Goal: Find specific page/section: Find specific page/section

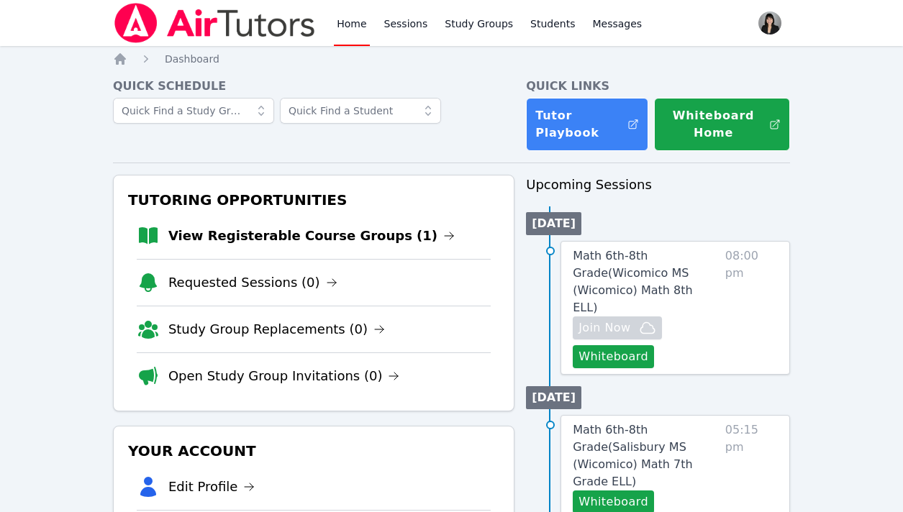
click at [284, 232] on link "View Registerable Course Groups (1)" at bounding box center [311, 236] width 286 height 20
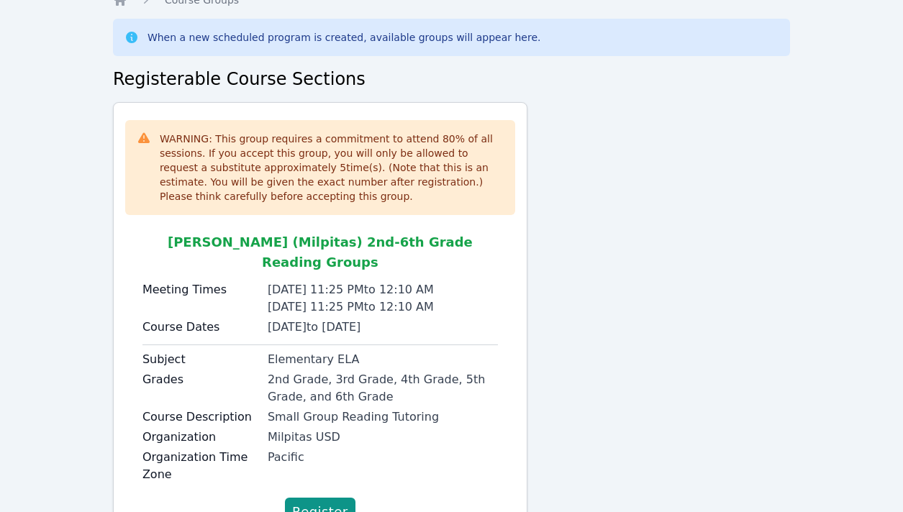
scroll to position [25, 0]
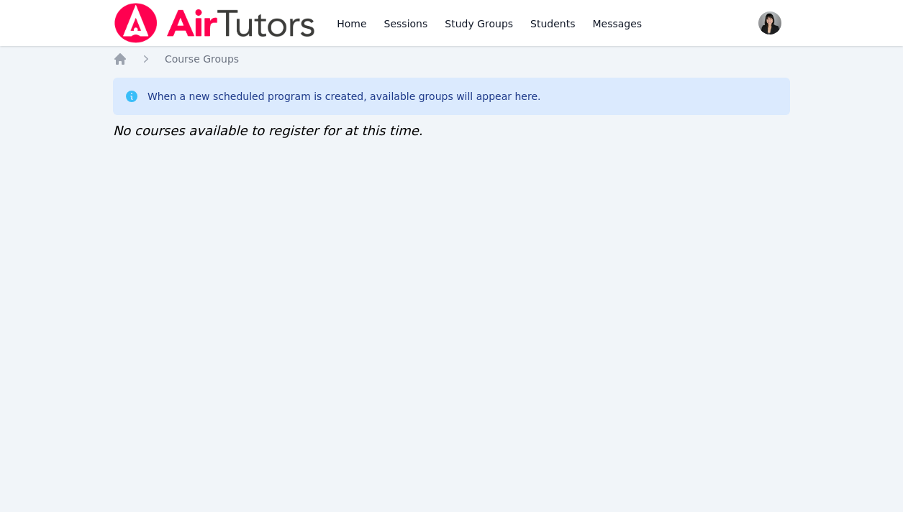
click at [122, 64] on icon "Breadcrumb" at bounding box center [120, 59] width 12 height 12
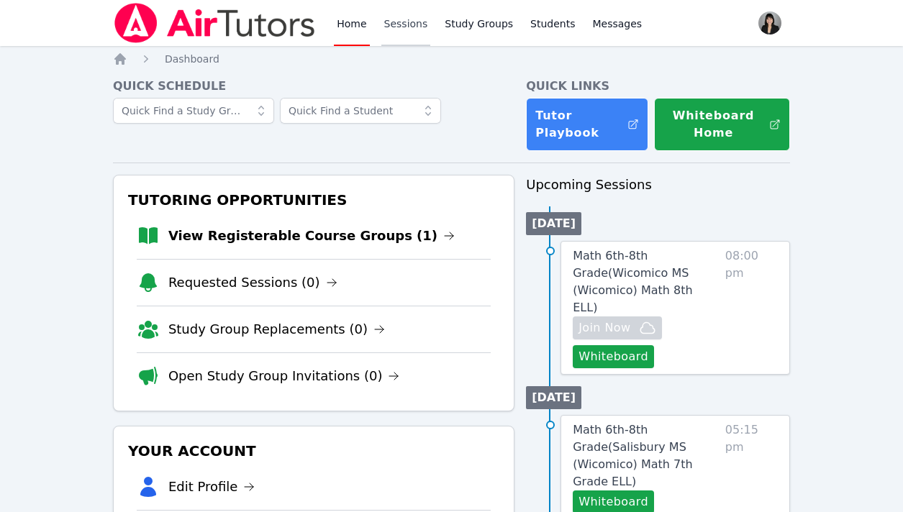
click at [409, 21] on link "Sessions" at bounding box center [406, 23] width 50 height 46
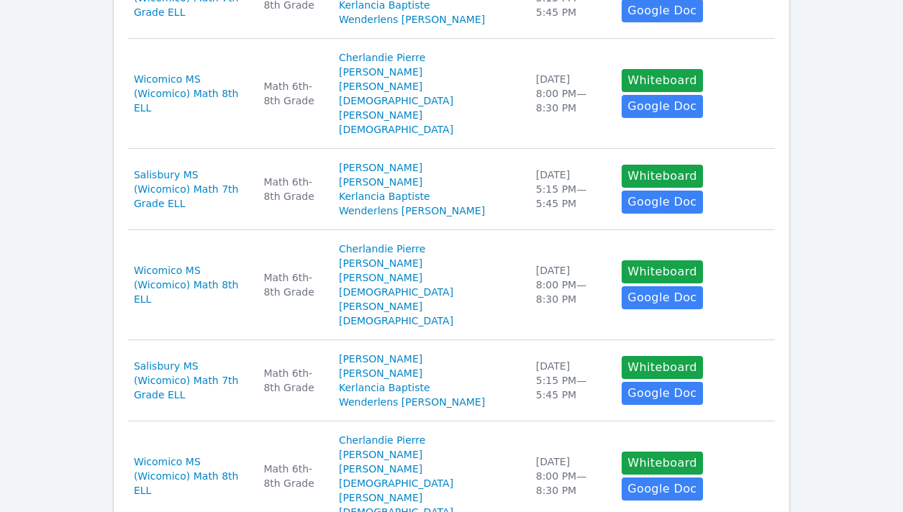
scroll to position [963, 0]
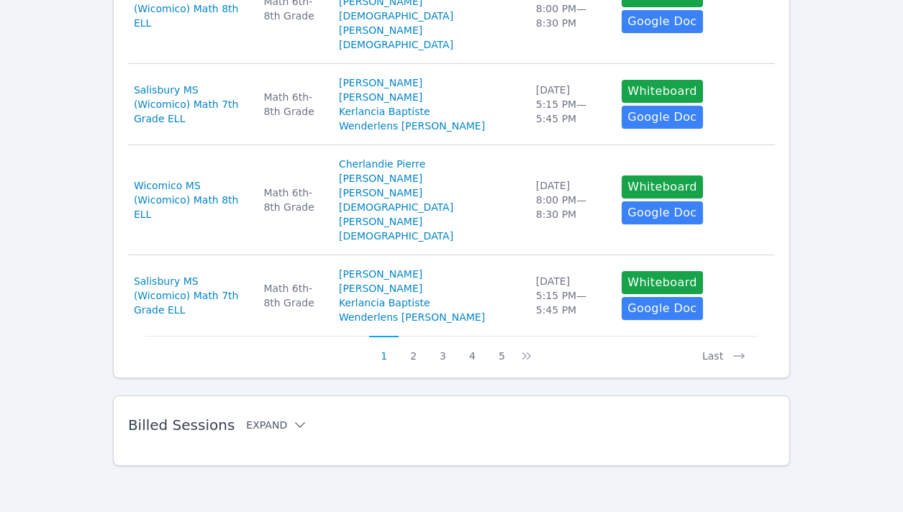
click at [268, 427] on button "Expand" at bounding box center [276, 425] width 61 height 14
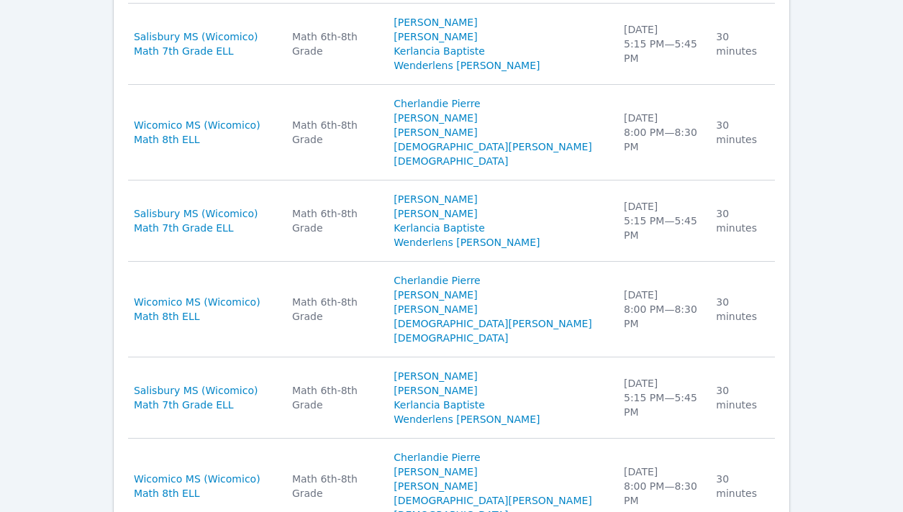
scroll to position [1459, 0]
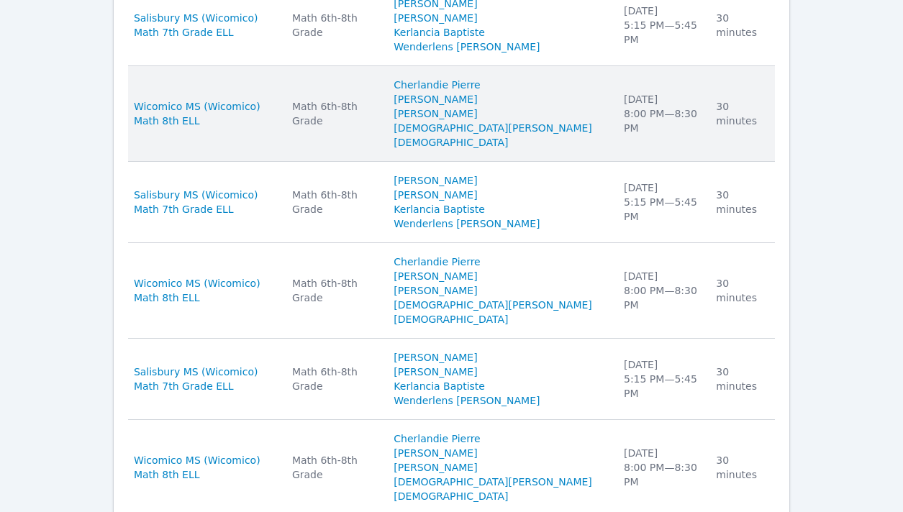
click at [367, 121] on div "Math 6th-8th Grade" at bounding box center [334, 113] width 84 height 29
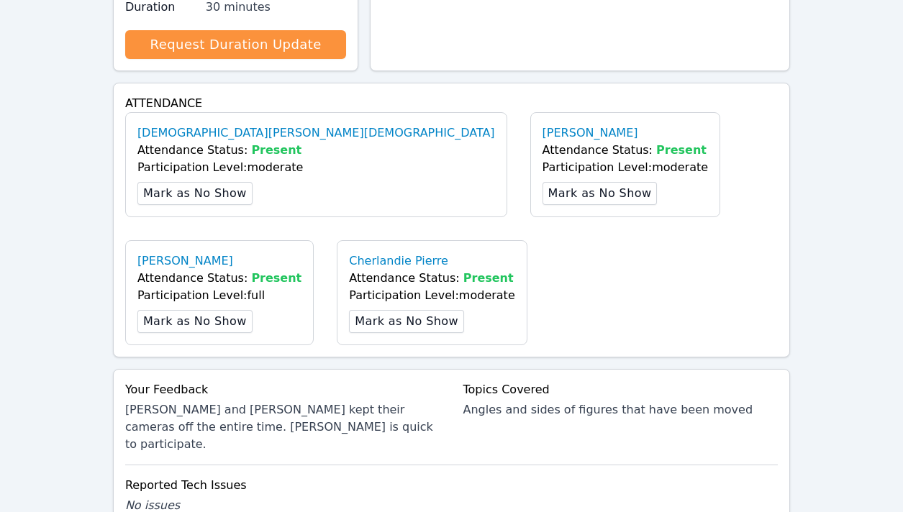
scroll to position [704, 0]
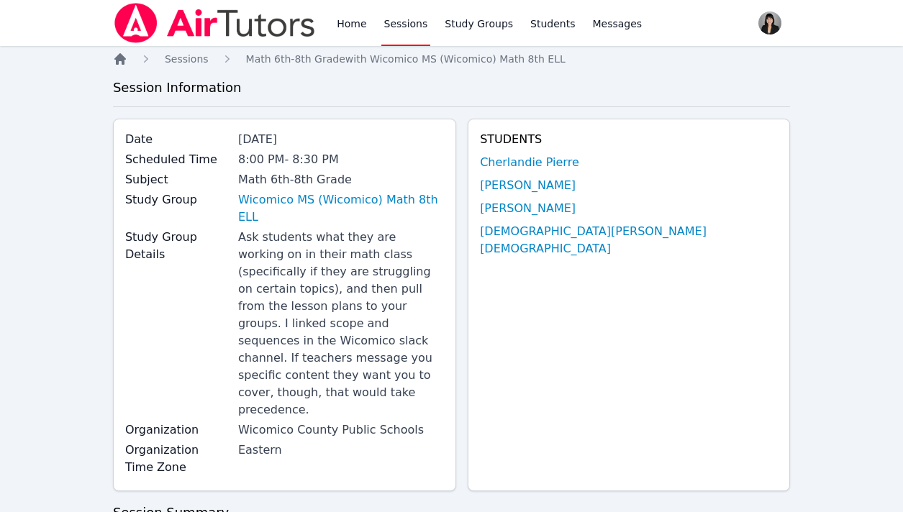
click at [123, 58] on icon "Breadcrumb" at bounding box center [120, 59] width 12 height 12
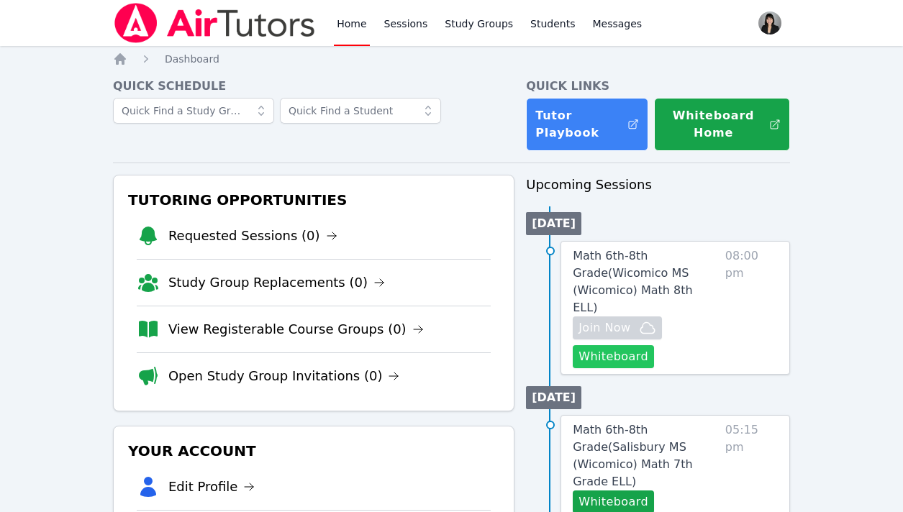
click at [623, 345] on button "Whiteboard" at bounding box center [613, 356] width 81 height 23
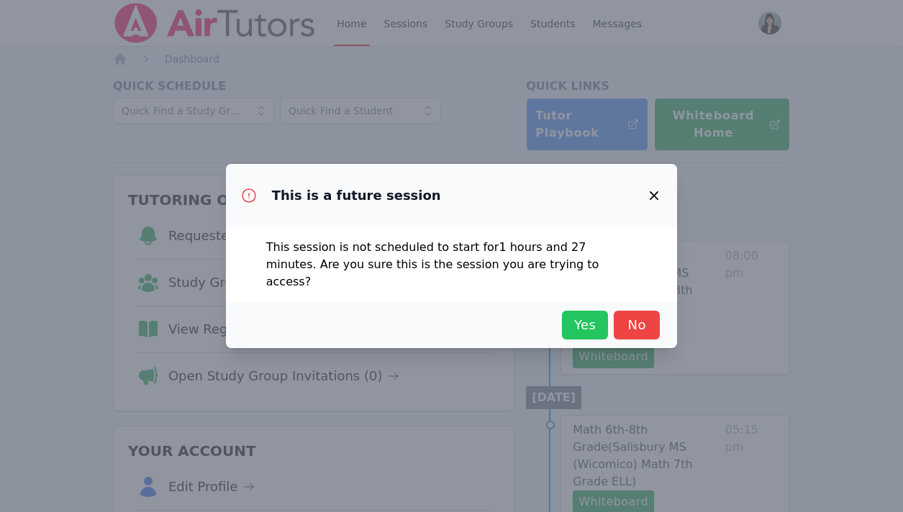
click at [592, 321] on span "Yes" at bounding box center [585, 325] width 32 height 20
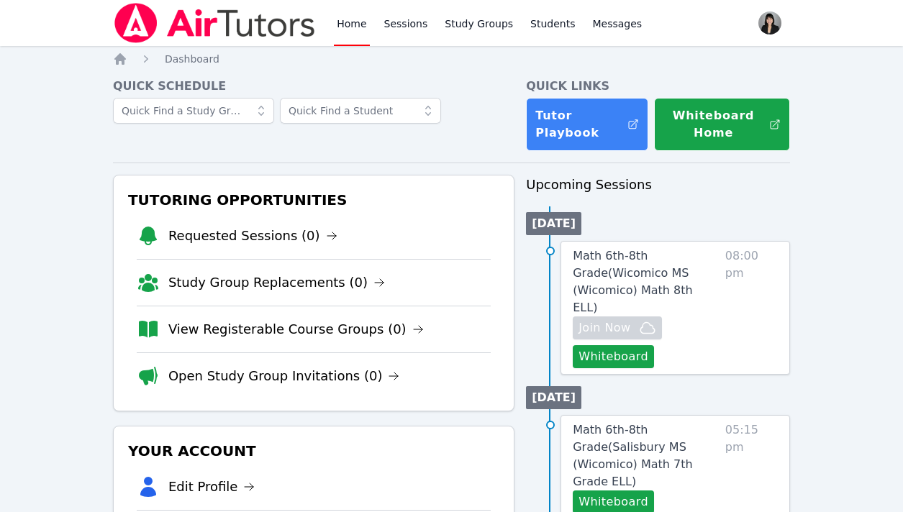
click at [278, 340] on li "View Registerable Course Groups (0)" at bounding box center [314, 329] width 354 height 47
click at [279, 321] on link "View Registerable Course Groups (0)" at bounding box center [295, 329] width 255 height 20
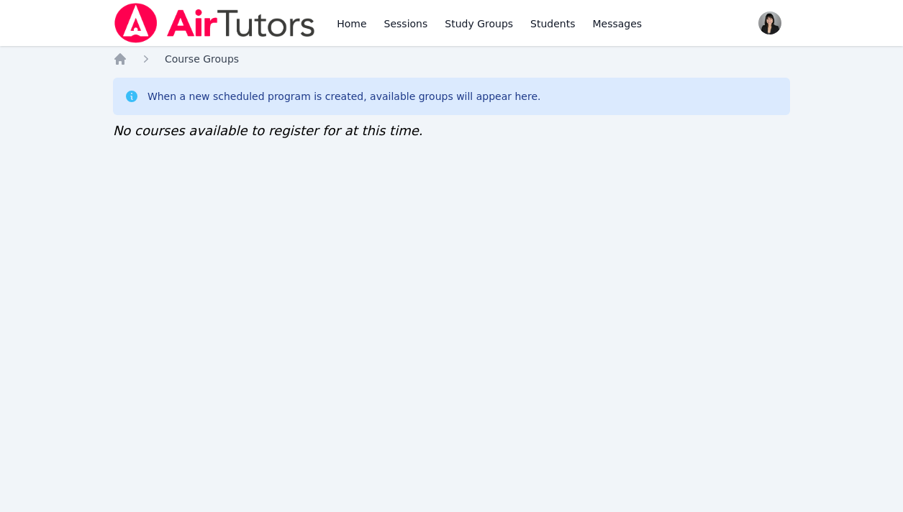
click at [196, 63] on span "Course Groups" at bounding box center [202, 59] width 74 height 12
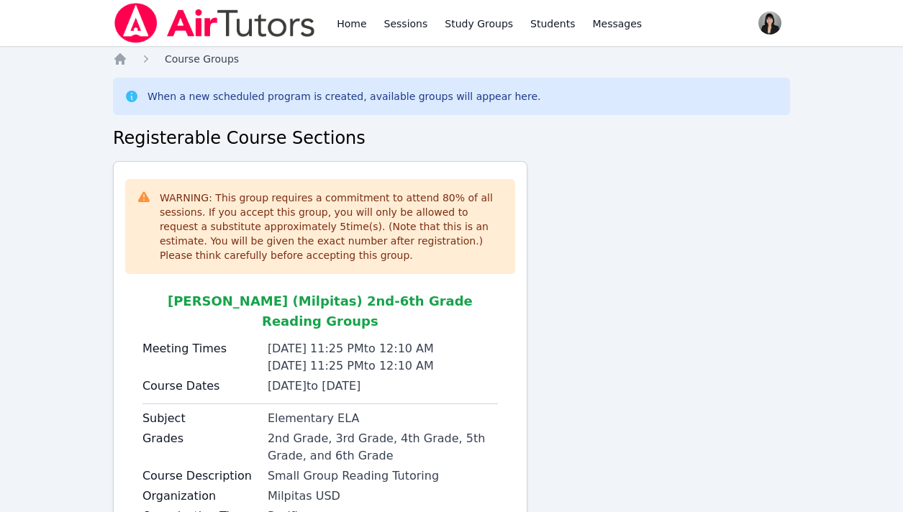
click at [181, 59] on span "Course Groups" at bounding box center [202, 59] width 74 height 12
click at [118, 55] on icon "Breadcrumb" at bounding box center [120, 59] width 12 height 12
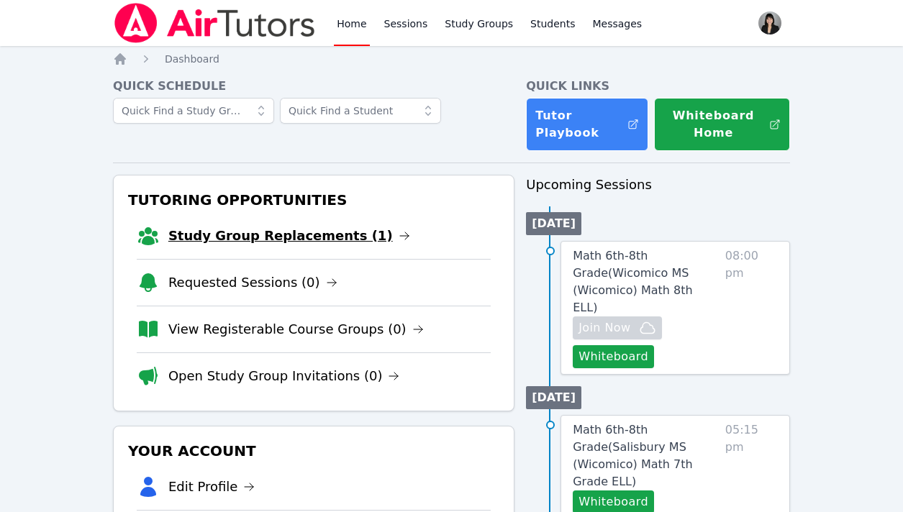
click at [259, 235] on link "Study Group Replacements (1)" at bounding box center [289, 236] width 242 height 20
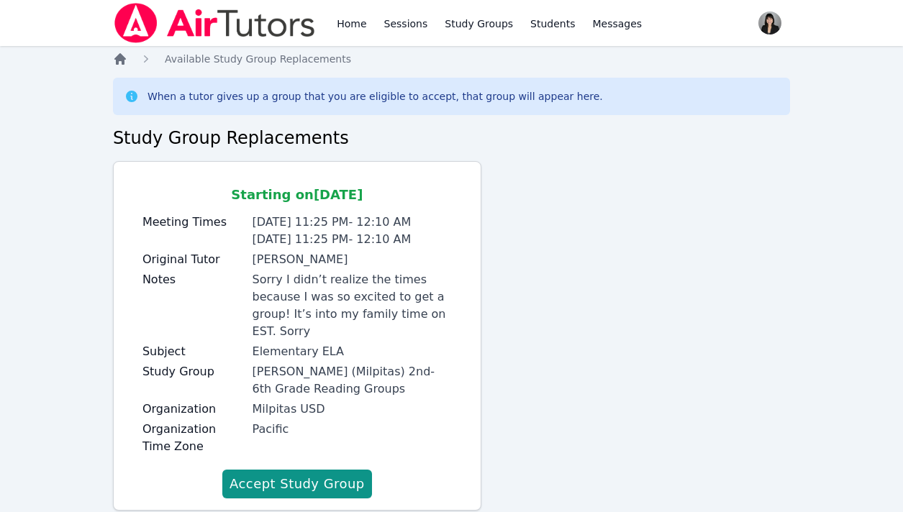
click at [120, 61] on icon "Breadcrumb" at bounding box center [120, 59] width 14 height 14
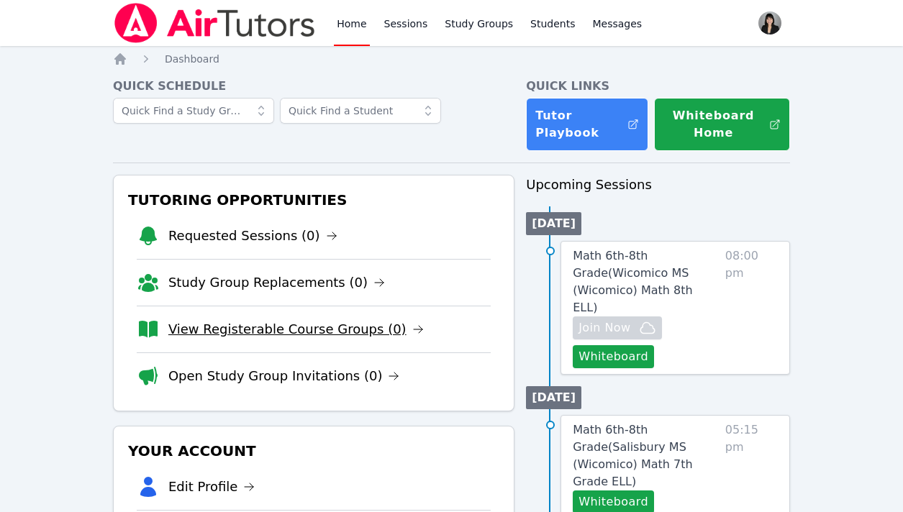
click at [219, 328] on link "View Registerable Course Groups (0)" at bounding box center [295, 329] width 255 height 20
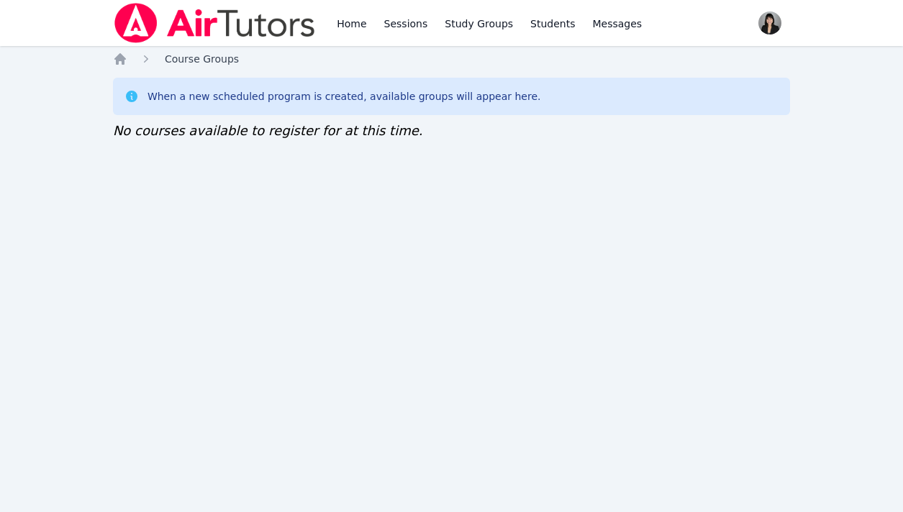
click at [168, 58] on span "Course Groups" at bounding box center [202, 59] width 74 height 12
click at [122, 64] on icon "Breadcrumb" at bounding box center [120, 59] width 12 height 12
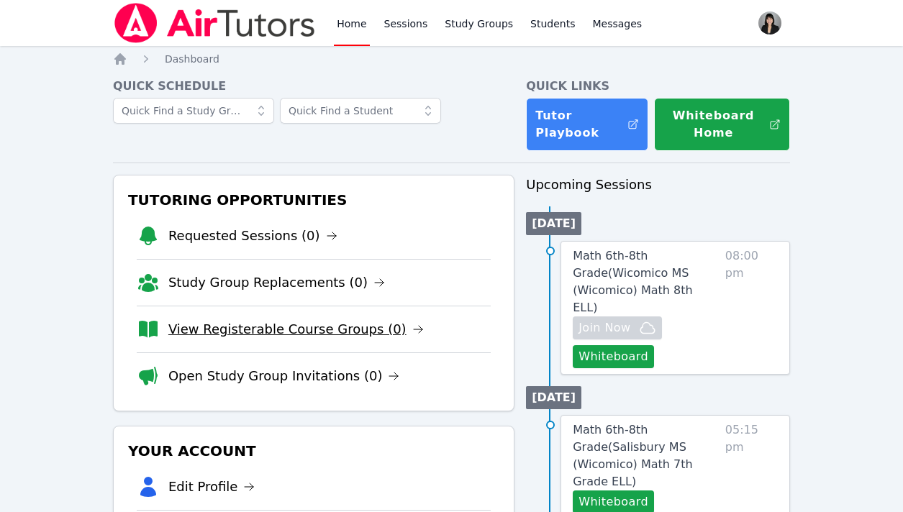
click at [207, 330] on link "View Registerable Course Groups (0)" at bounding box center [295, 329] width 255 height 20
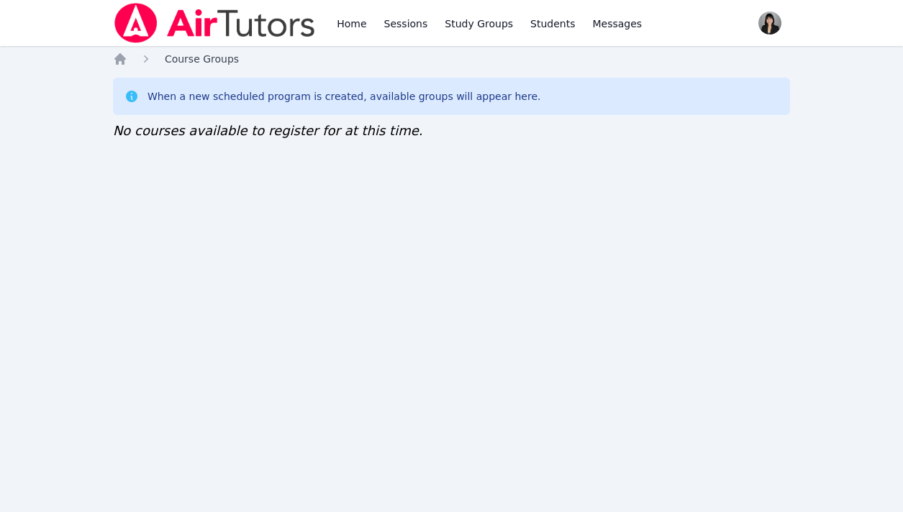
click at [192, 58] on span "Course Groups" at bounding box center [202, 59] width 74 height 12
click at [199, 58] on span "Course Groups" at bounding box center [202, 59] width 74 height 12
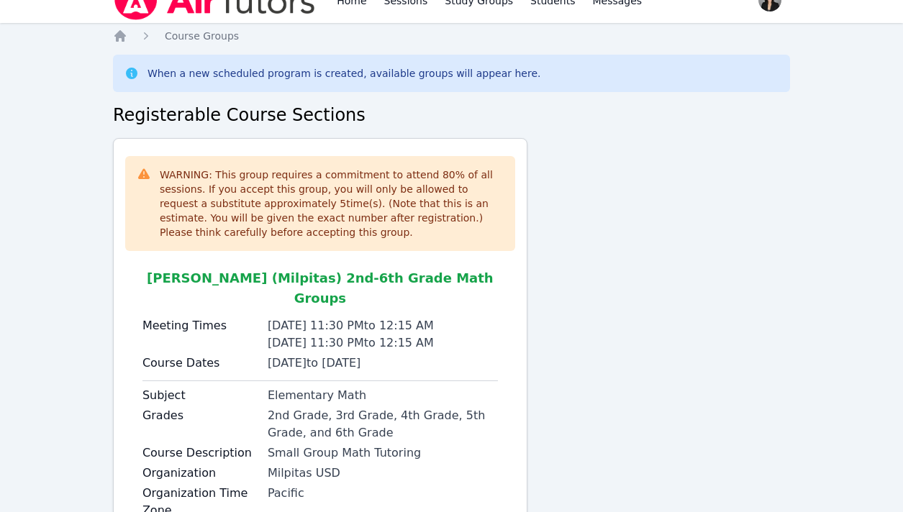
scroll to position [106, 0]
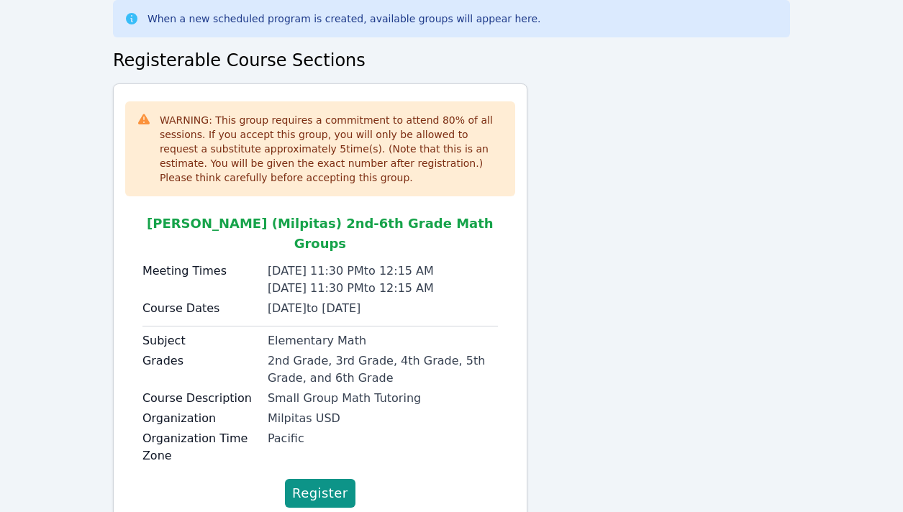
scroll to position [106, 0]
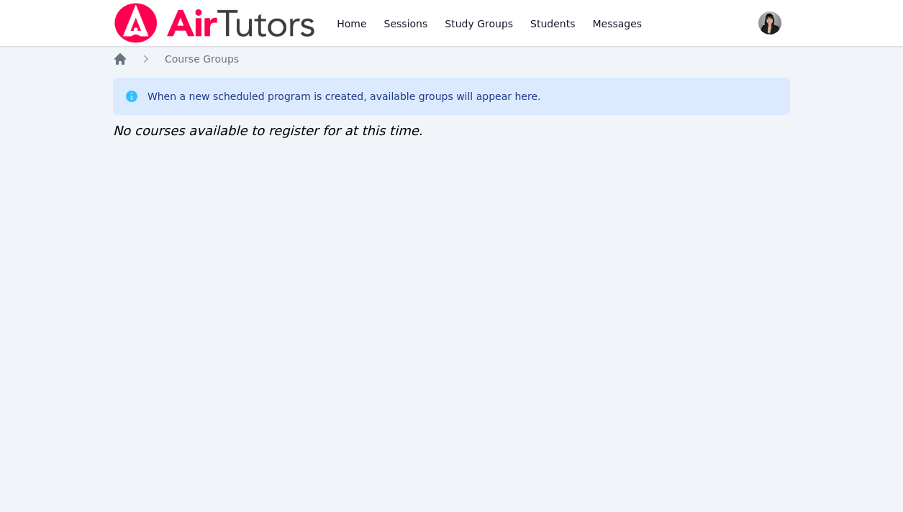
click at [120, 65] on icon "Breadcrumb" at bounding box center [120, 59] width 14 height 14
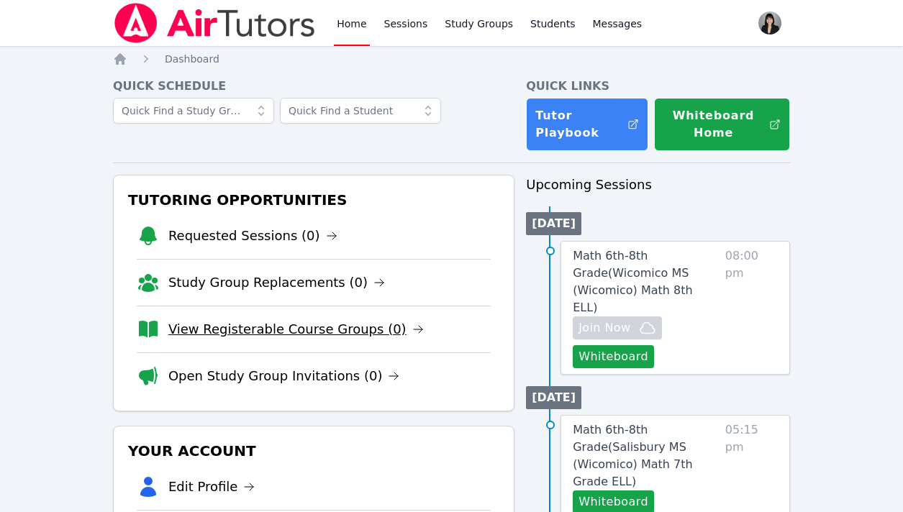
click at [249, 322] on link "View Registerable Course Groups (0)" at bounding box center [295, 329] width 255 height 20
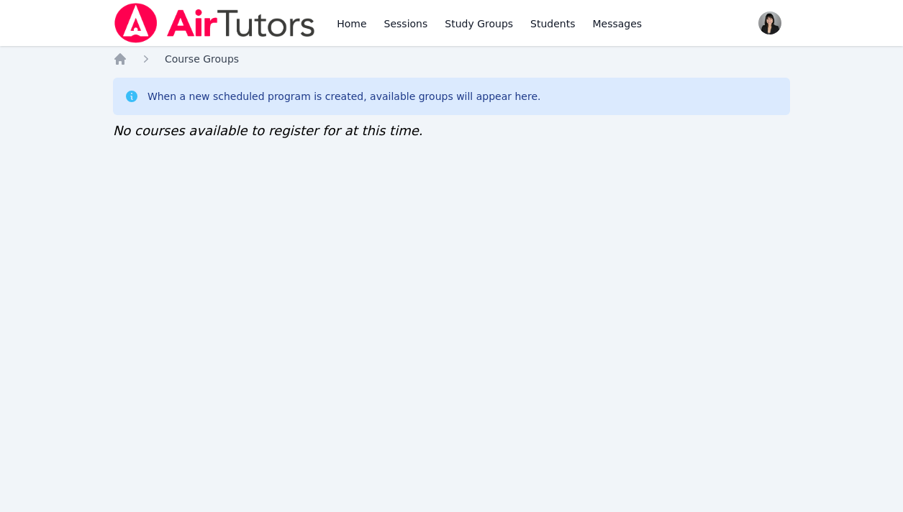
click at [180, 64] on span "Course Groups" at bounding box center [202, 59] width 74 height 12
click at [118, 57] on icon "Breadcrumb" at bounding box center [120, 59] width 12 height 12
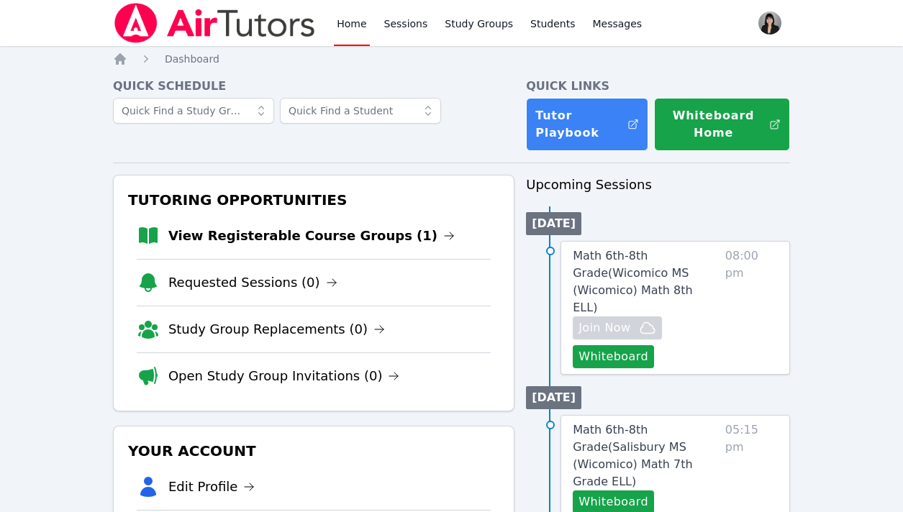
click at [301, 225] on li "View Registerable Course Groups (1)" at bounding box center [314, 236] width 354 height 46
click at [301, 232] on link "View Registerable Course Groups (1)" at bounding box center [311, 236] width 286 height 20
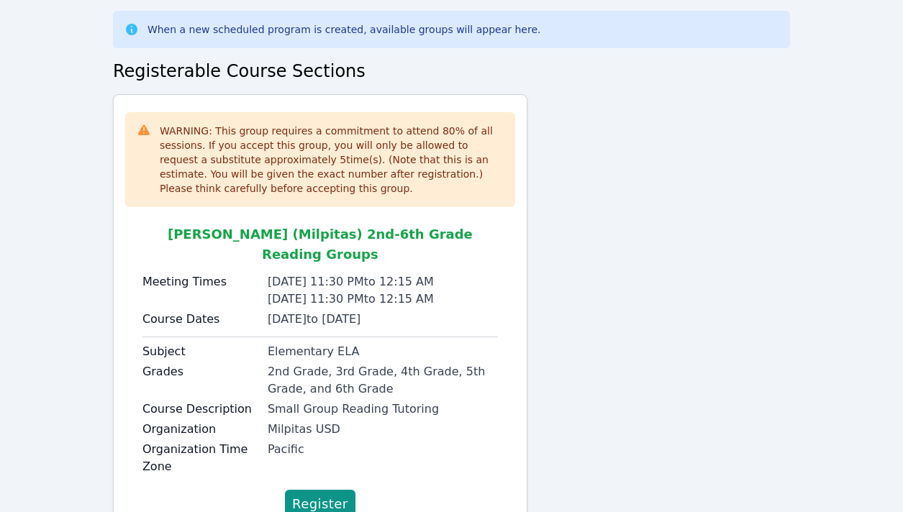
scroll to position [106, 0]
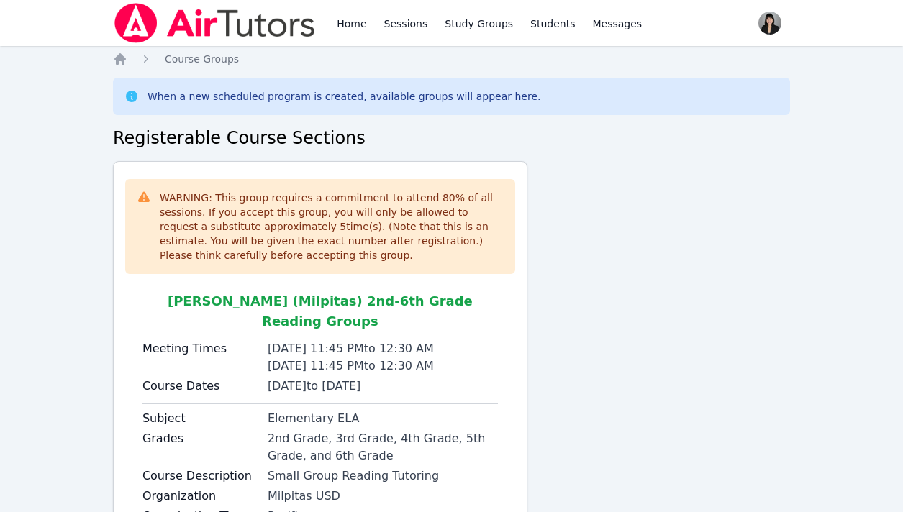
scroll to position [106, 0]
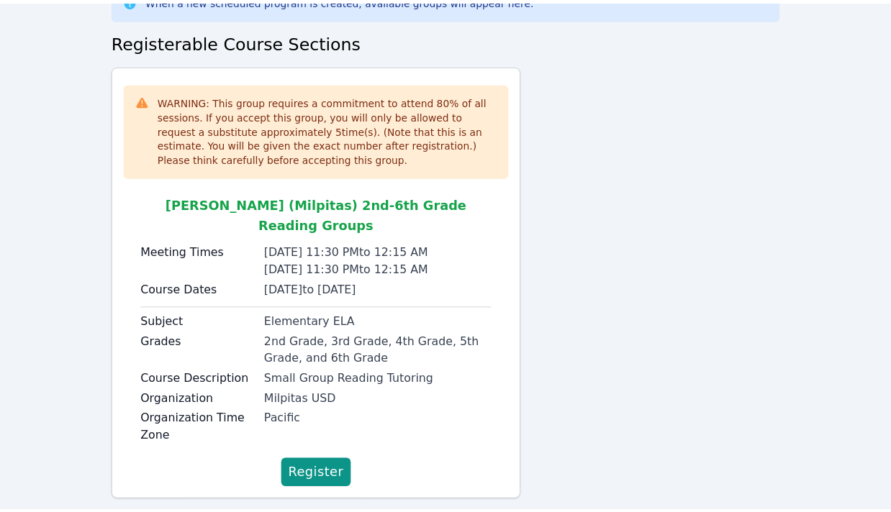
scroll to position [106, 0]
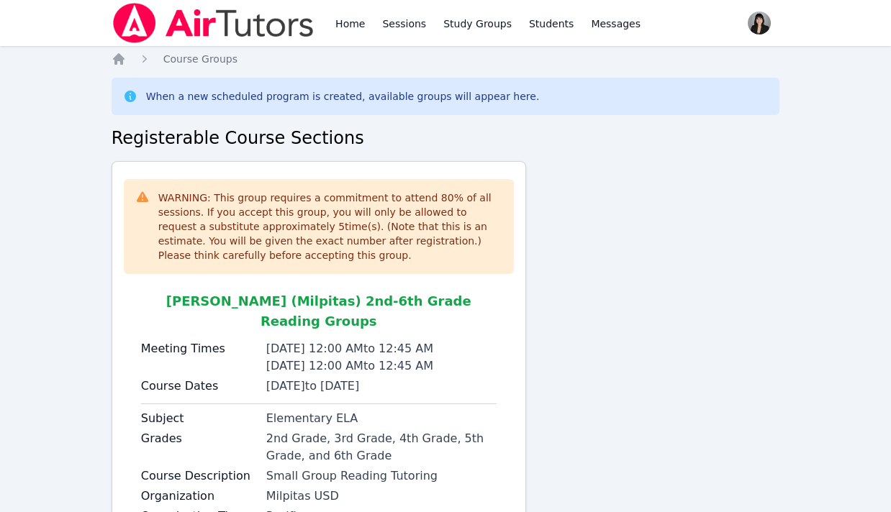
scroll to position [106, 0]
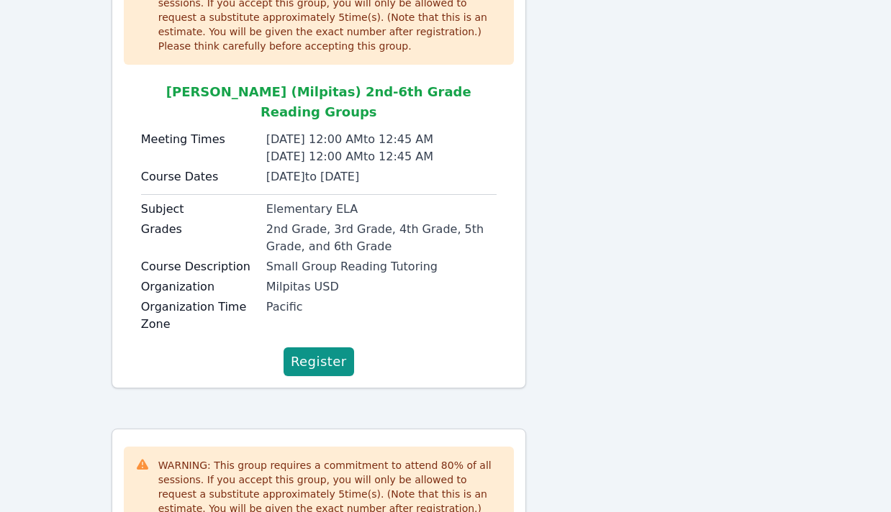
scroll to position [176, 0]
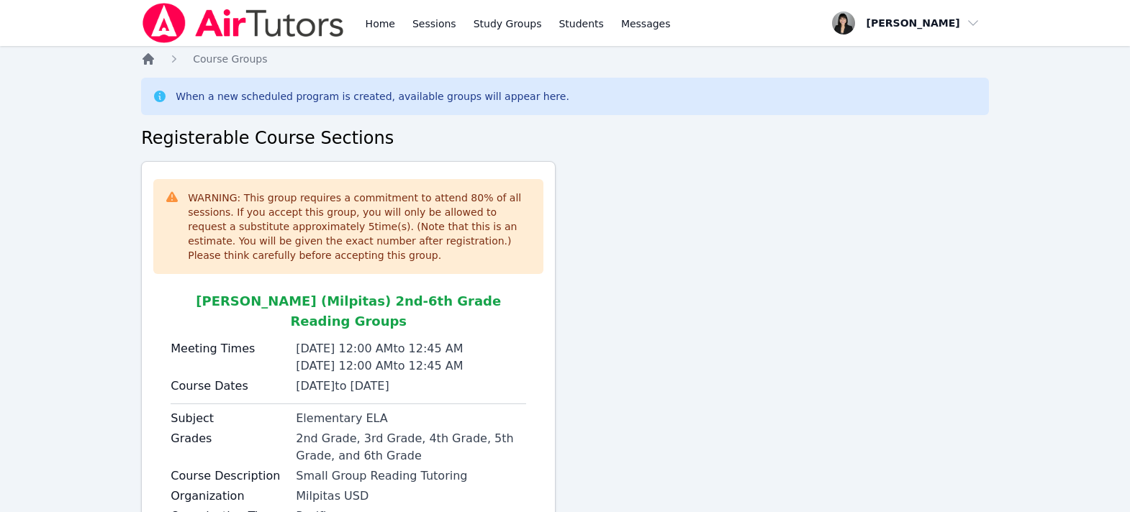
click at [151, 58] on icon "Breadcrumb" at bounding box center [148, 59] width 12 height 12
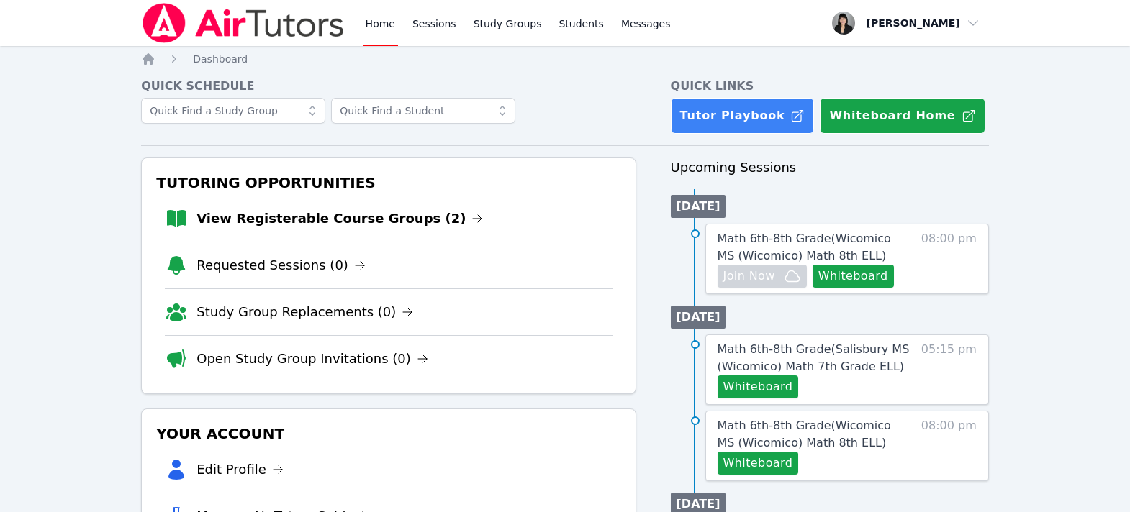
click at [251, 217] on link "View Registerable Course Groups (2)" at bounding box center [339, 219] width 286 height 20
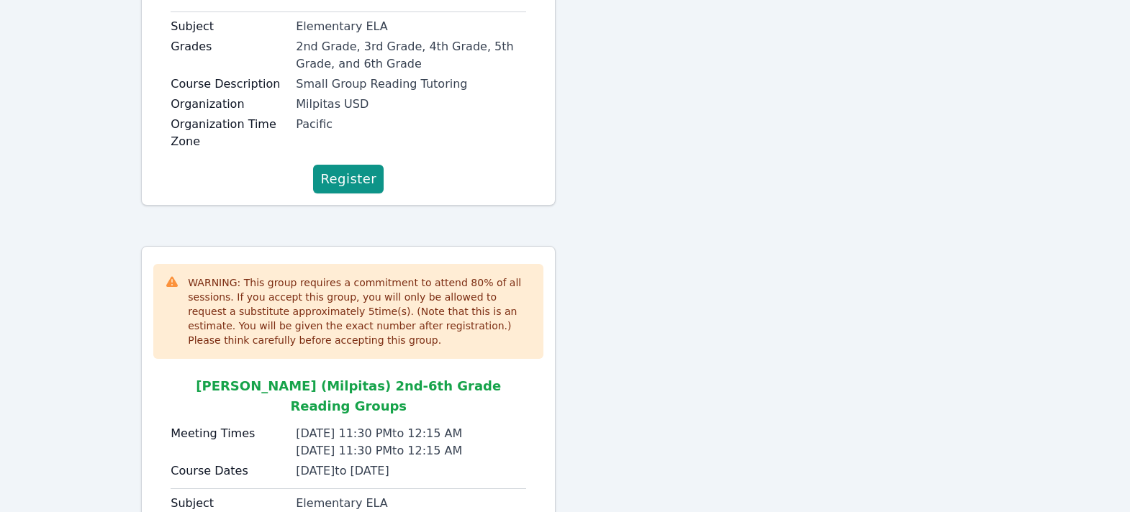
scroll to position [563, 0]
